Goal: Find specific page/section: Find specific page/section

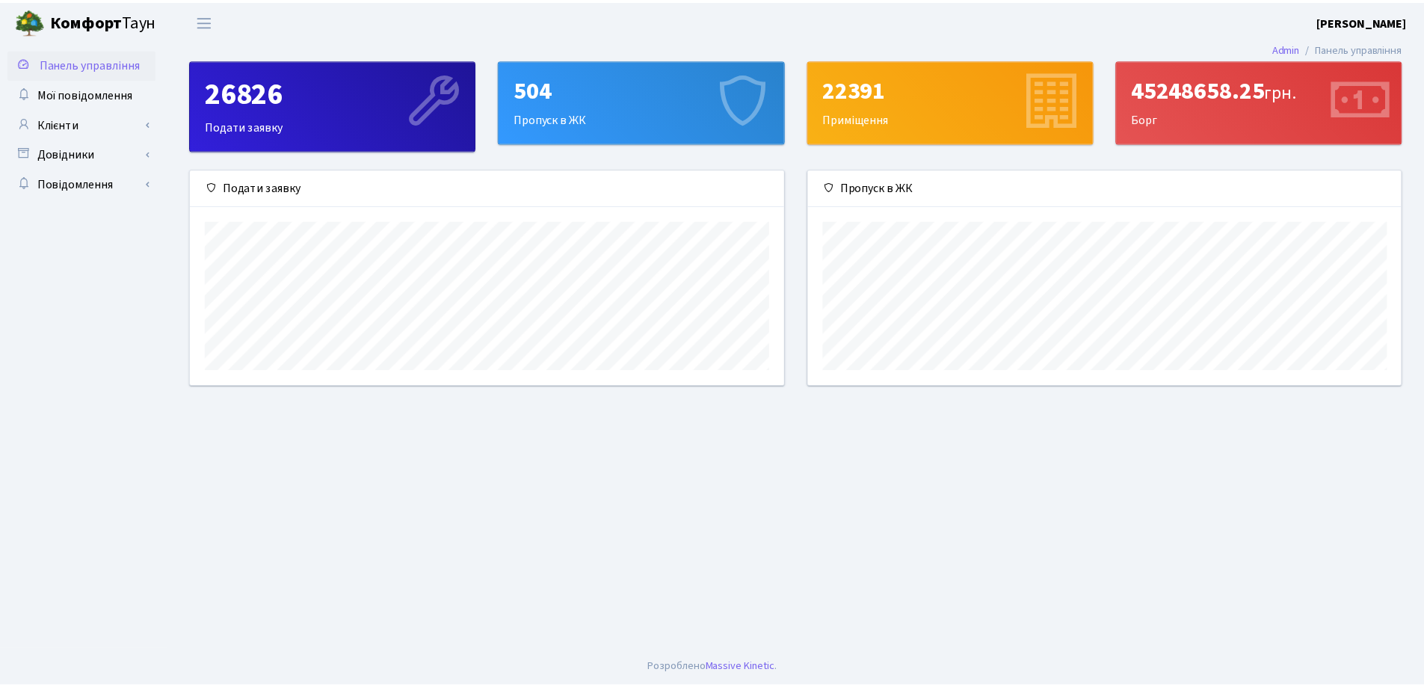
scroll to position [216, 598]
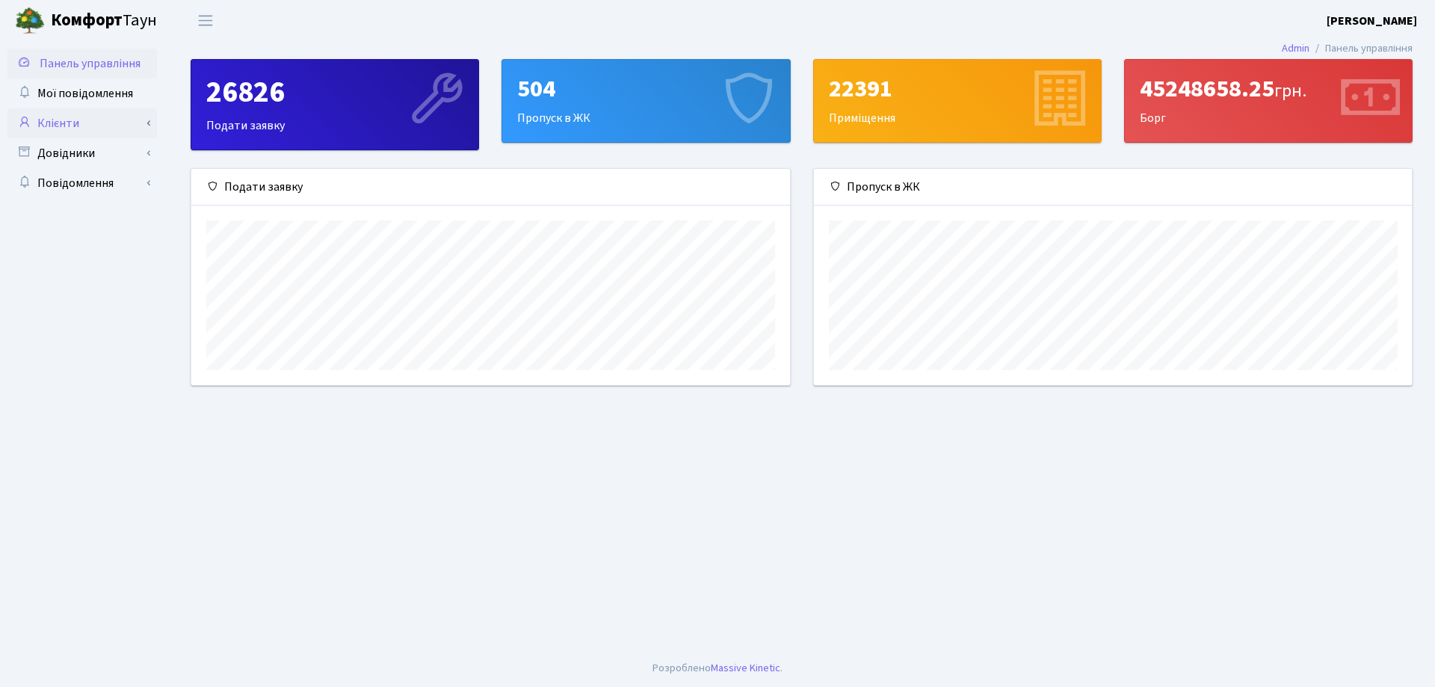
click at [57, 125] on link "Клієнти" at bounding box center [82, 123] width 150 height 30
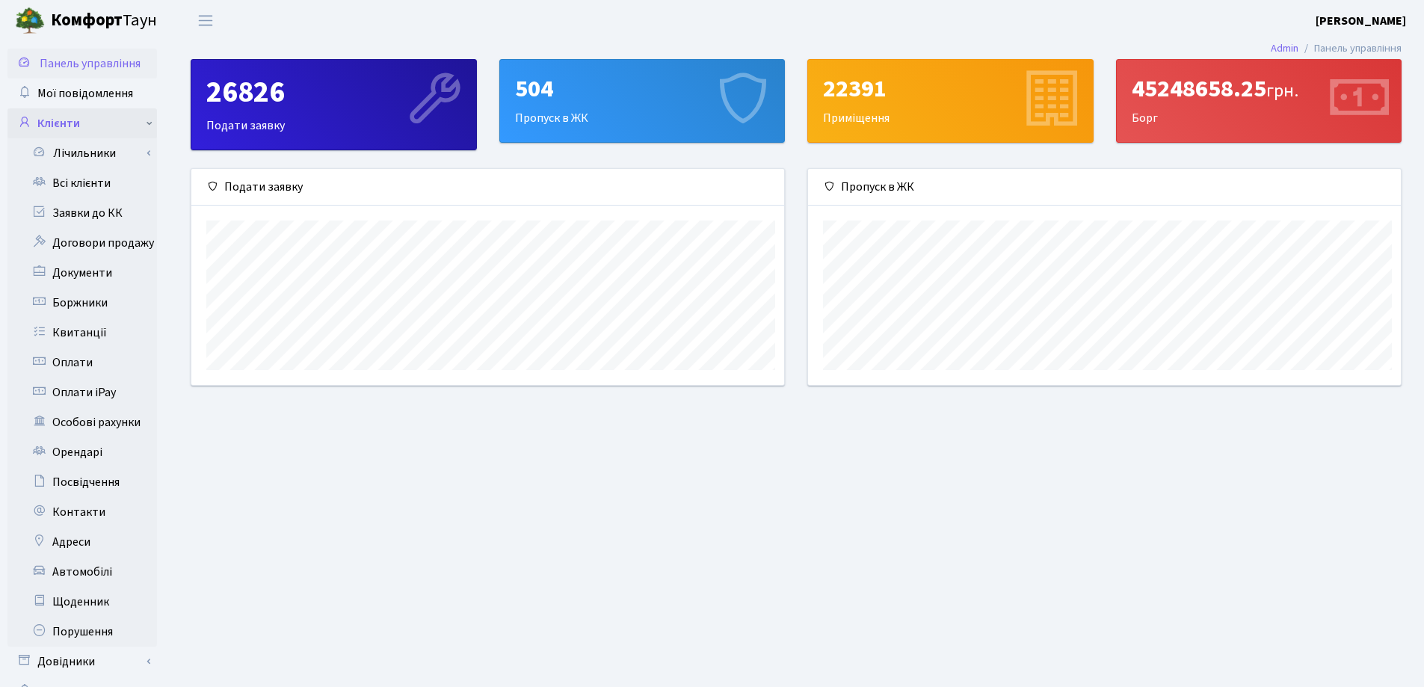
scroll to position [747369, 746992]
click at [72, 177] on link "Всі клієнти" at bounding box center [82, 183] width 150 height 30
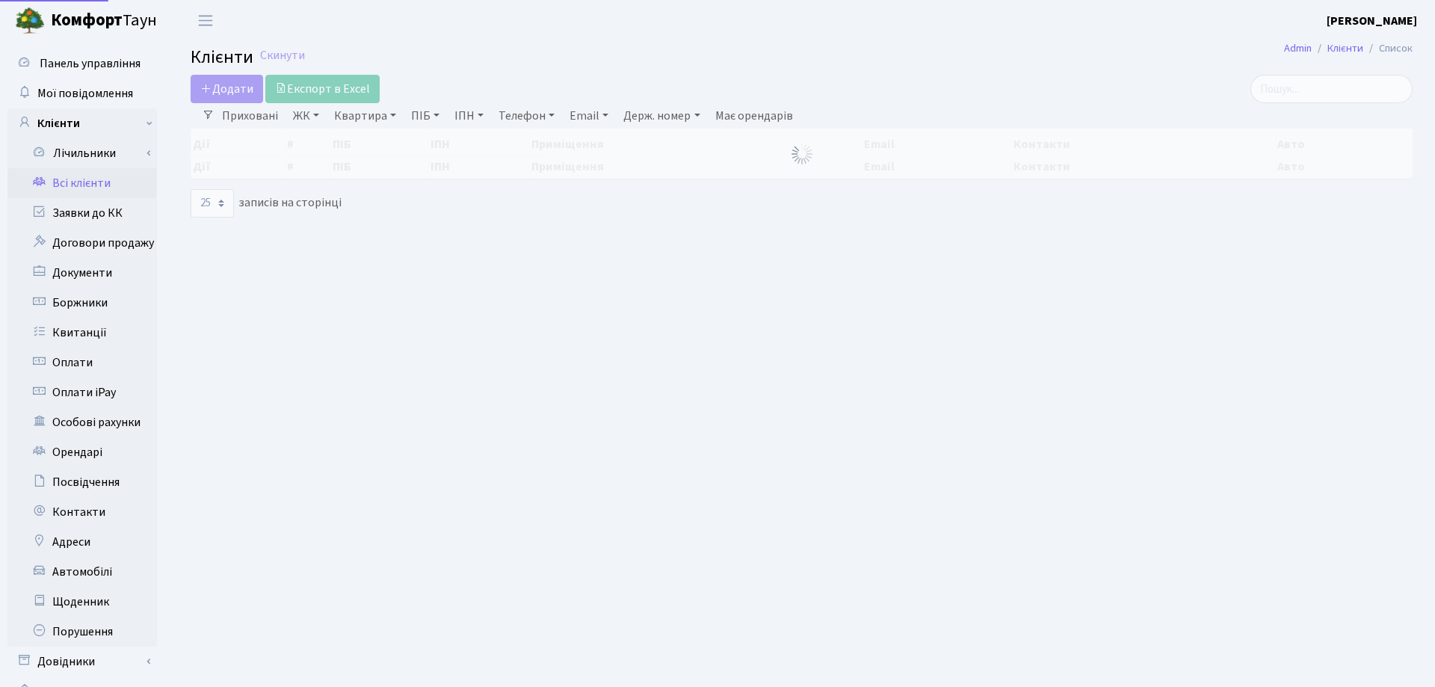
select select "25"
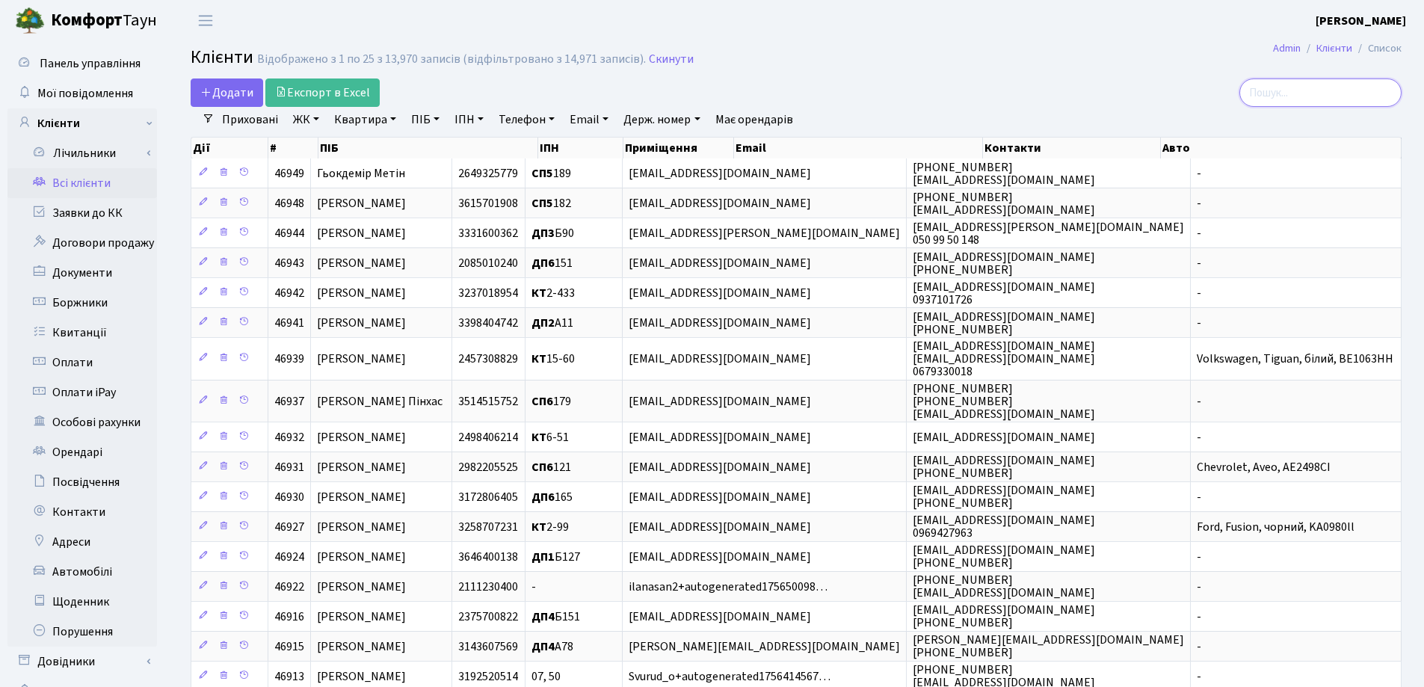
click at [1277, 84] on input "search" at bounding box center [1320, 92] width 162 height 28
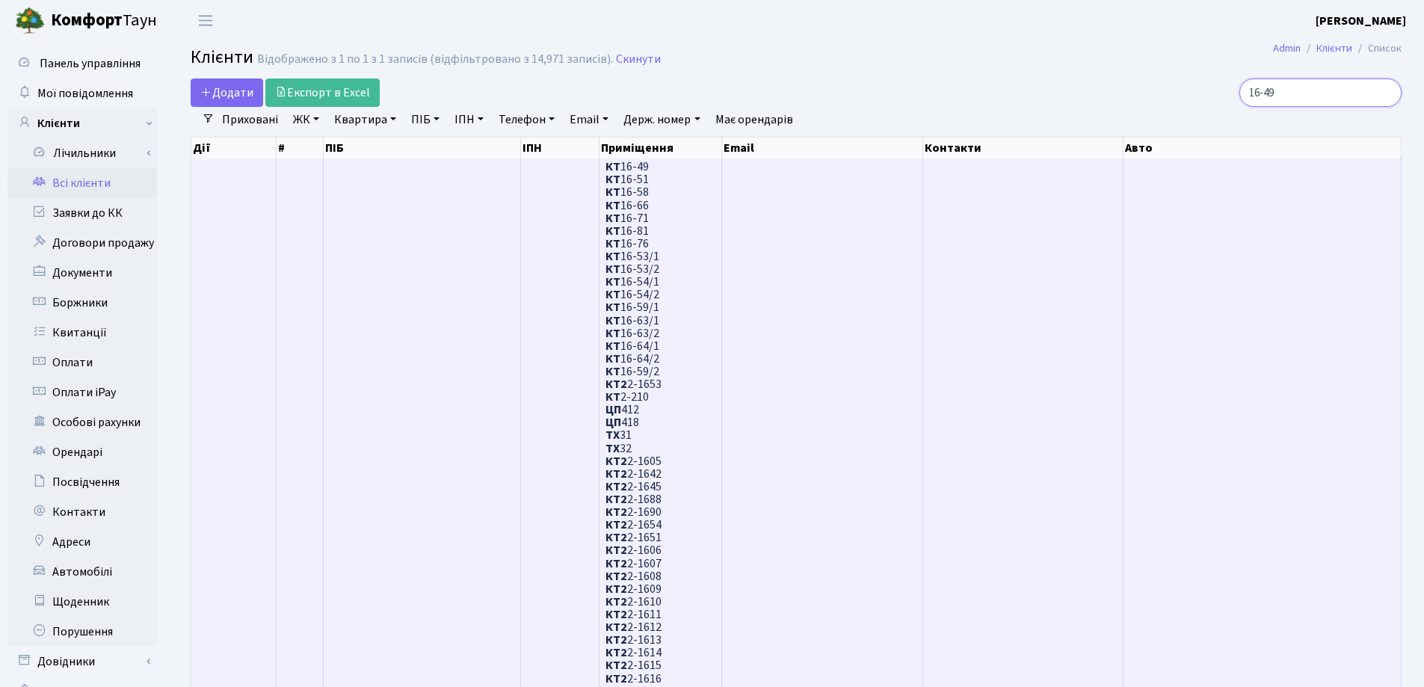
type input "16-49"
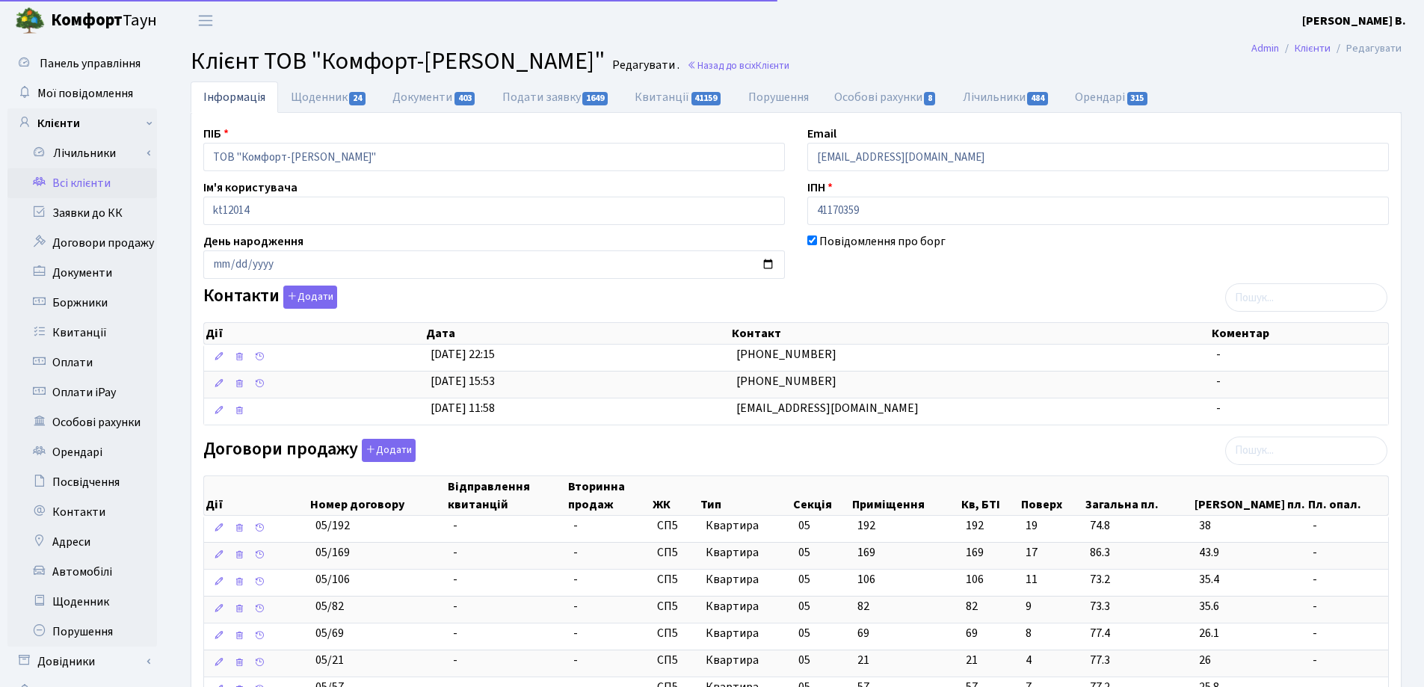
select select "25"
click at [910, 96] on link "Особові рахунки 8" at bounding box center [886, 96] width 129 height 31
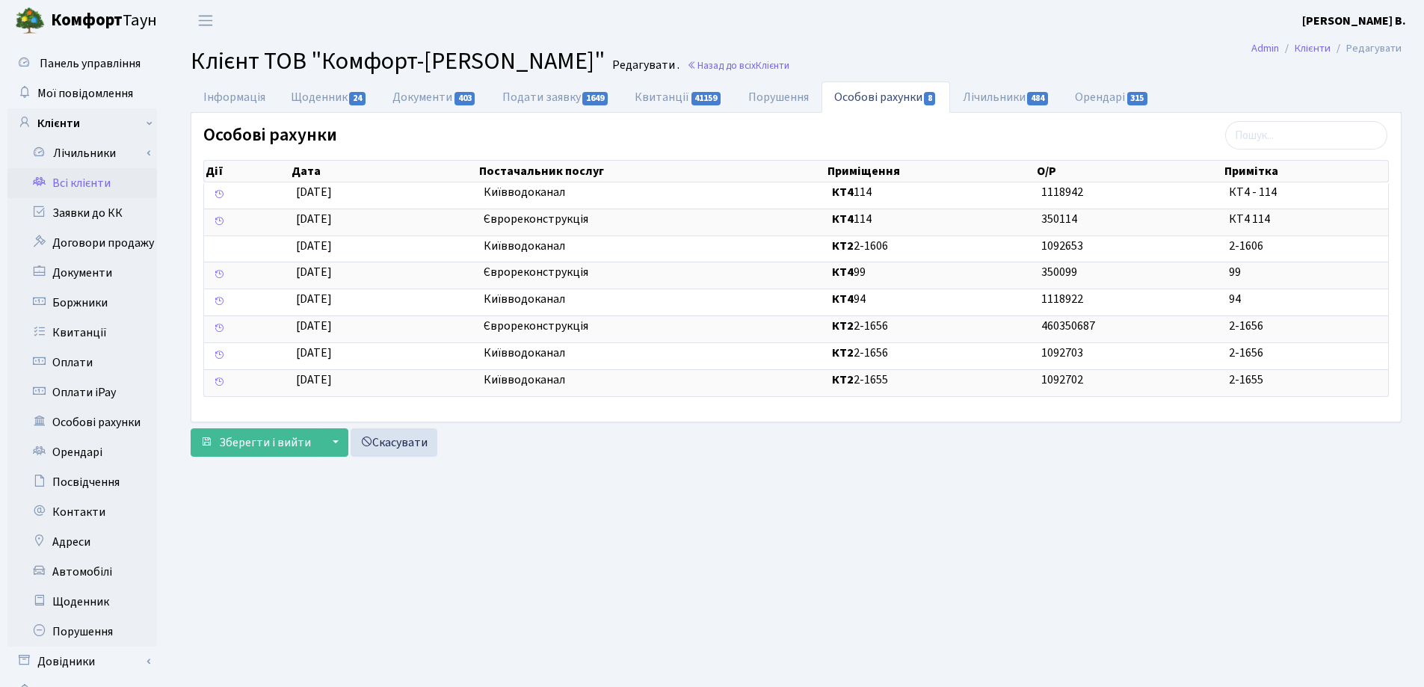
click at [90, 182] on link "Всі клієнти" at bounding box center [82, 183] width 150 height 30
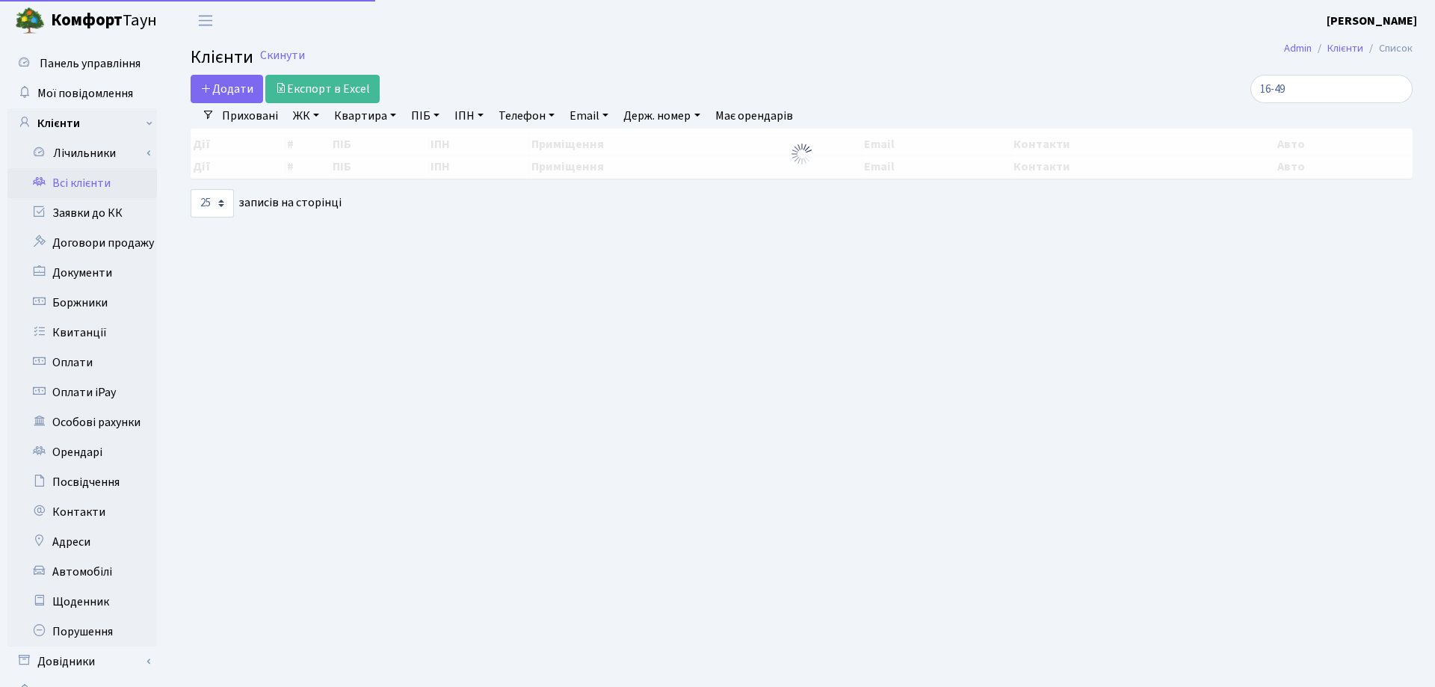
select select "25"
